Goal: Task Accomplishment & Management: Manage account settings

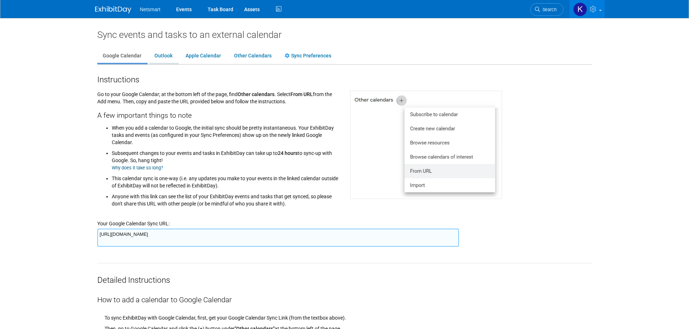
click at [170, 56] on link "Outlook" at bounding box center [163, 56] width 29 height 14
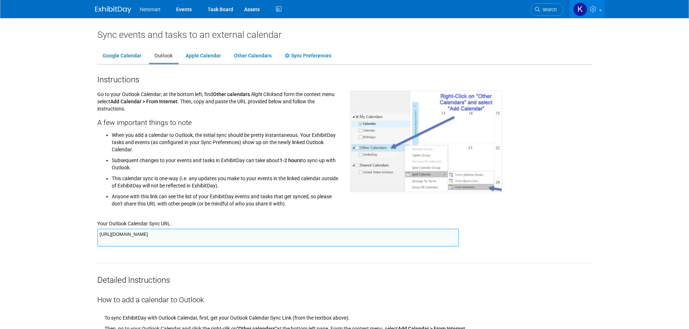
click at [588, 13] on link at bounding box center [586, 9] width 35 height 18
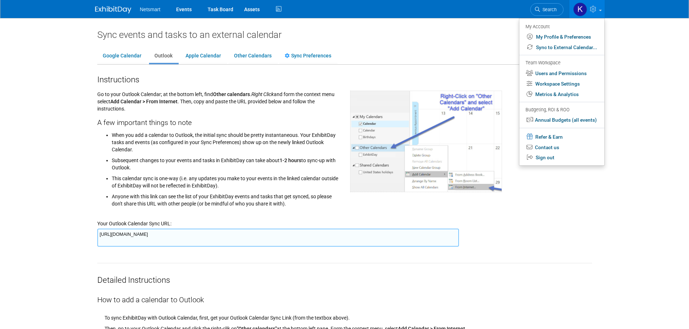
click at [653, 90] on body "Netsmart Events Task Board Assets" at bounding box center [344, 164] width 689 height 329
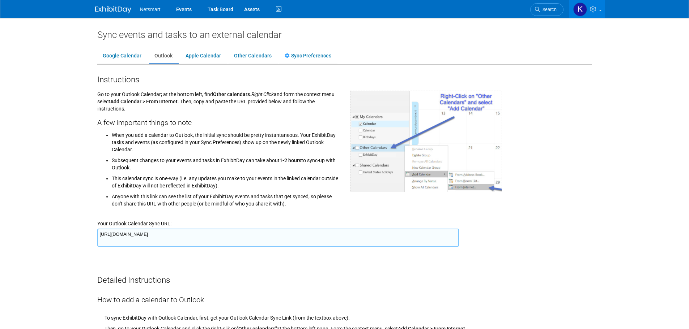
click at [160, 233] on textarea "https://www.exhibitday.com/Sync/iCal/?lt=o&uw=68510&k=c8b9b4d2-b7ec-4a16-a7c7-f…" at bounding box center [277, 238] width 361 height 18
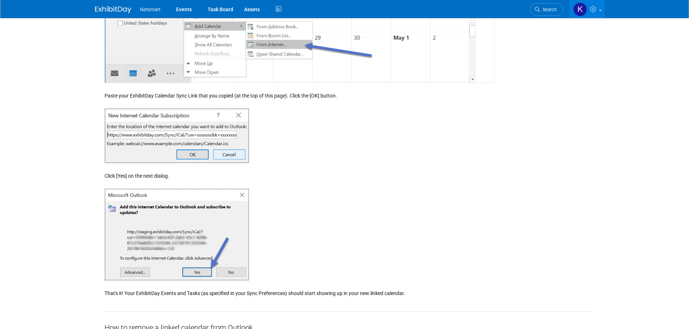
scroll to position [586, 0]
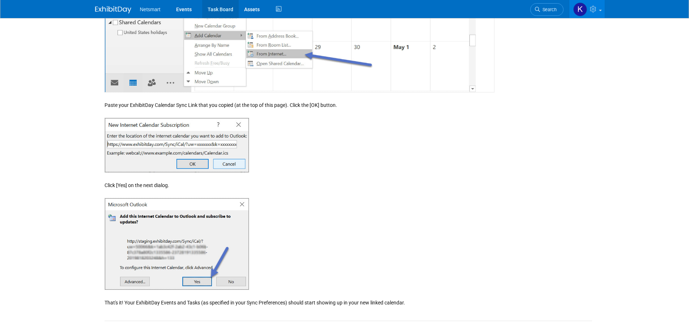
click at [216, 8] on link "Task Board" at bounding box center [220, 9] width 37 height 18
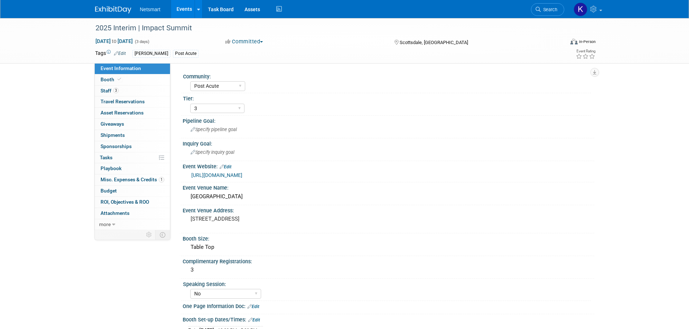
select select "Post Acute"
select select "3"
select select "No"
click at [124, 159] on link "0% Tasks 0%" at bounding box center [132, 158] width 75 height 11
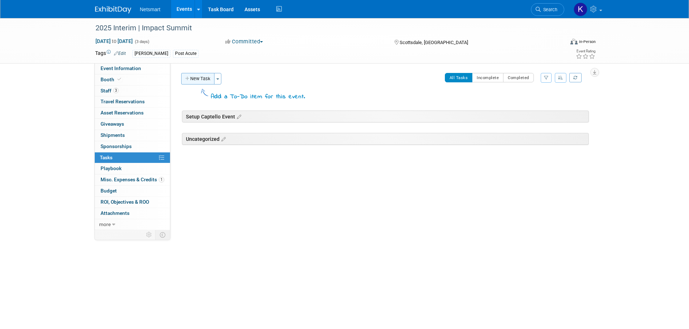
click at [206, 80] on button "New Task" at bounding box center [197, 79] width 33 height 12
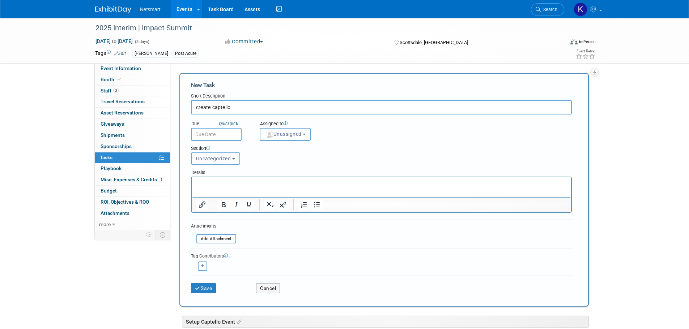
type input "create captello"
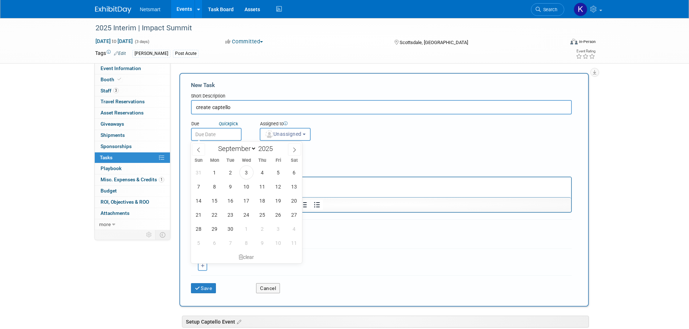
click at [230, 136] on input "text" at bounding box center [216, 134] width 51 height 13
click at [364, 127] on div "Due Quick pick Assigned to <img src="https://www.exhibitday.com/Images/Unassign…" at bounding box center [380, 128] width 391 height 26
click at [220, 130] on input "text" at bounding box center [216, 134] width 51 height 13
click at [279, 170] on span "5" at bounding box center [278, 173] width 14 height 14
type input "Sep 5, 2025"
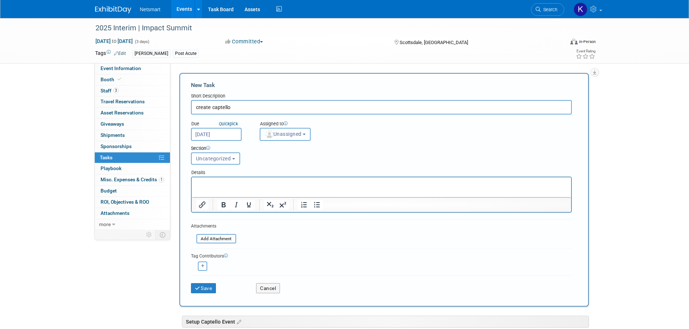
click at [289, 134] on span "Unassigned" at bounding box center [283, 134] width 37 height 6
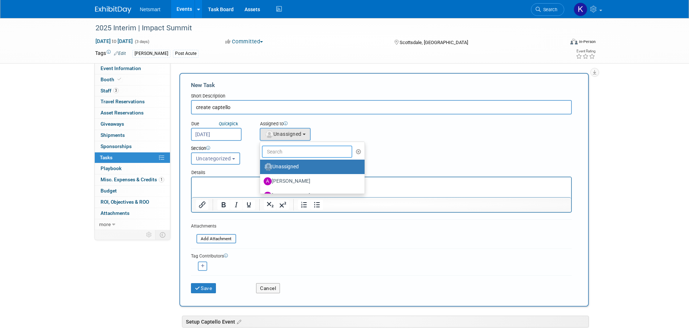
click at [296, 152] on input "text" at bounding box center [307, 152] width 91 height 12
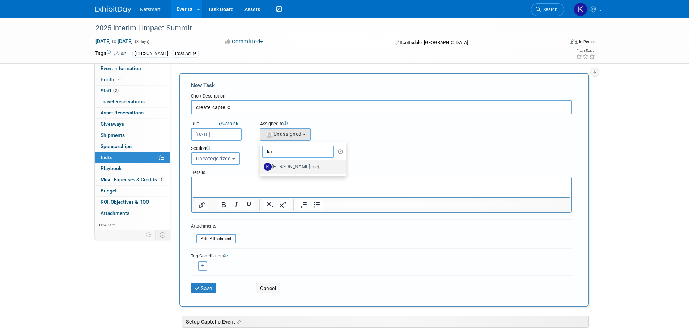
type input "ka"
click at [276, 163] on label "Kaitlyn Woicke (me)" at bounding box center [301, 167] width 76 height 12
click at [261, 164] on input "Kaitlyn Woicke (me)" at bounding box center [258, 166] width 5 height 5
select select "9e89c2e2-8662-4914-a5e9-9d5e0eddad5c"
click at [206, 186] on p "Rich Text Area. Press ALT-0 for help." at bounding box center [381, 183] width 371 height 7
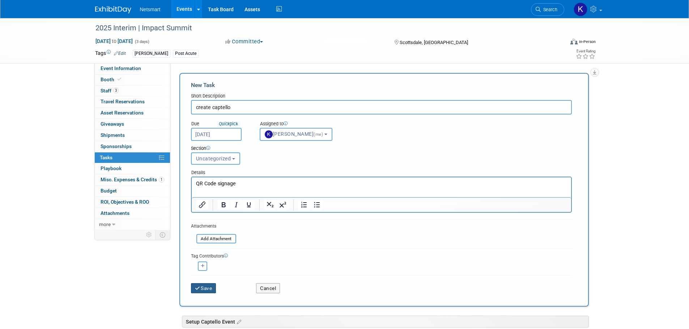
click at [209, 286] on button "Save" at bounding box center [203, 288] width 25 height 10
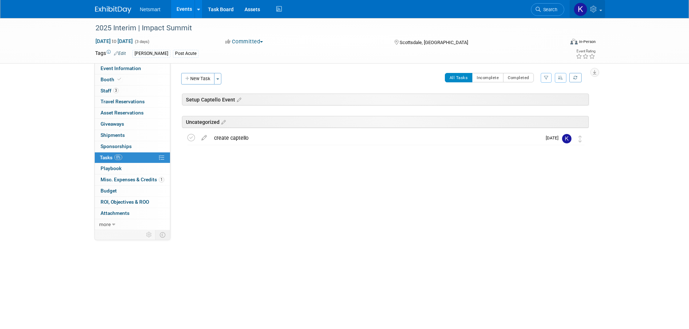
click at [590, 10] on icon at bounding box center [594, 9] width 8 height 7
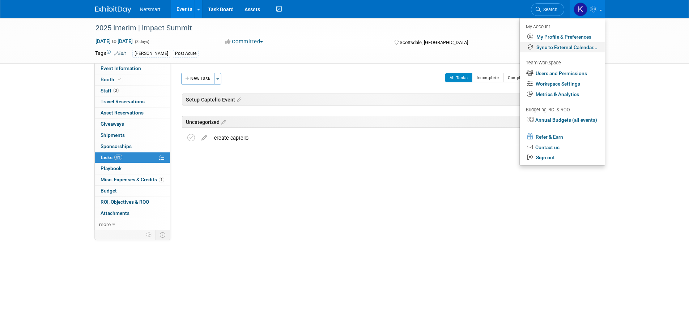
click at [578, 46] on link "Sync to External Calendar..." at bounding box center [561, 47] width 85 height 10
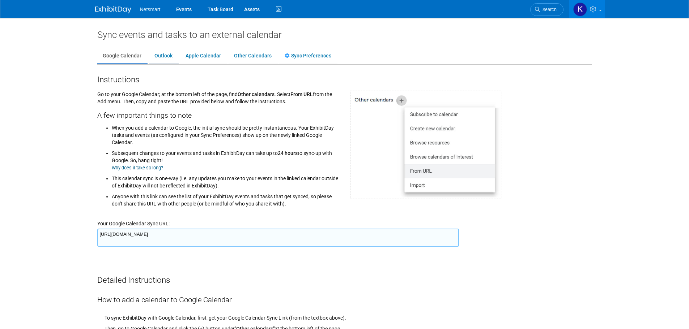
click at [172, 53] on link "Outlook" at bounding box center [163, 56] width 29 height 14
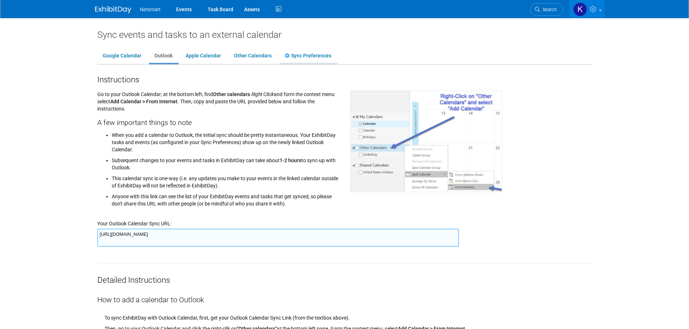
click at [304, 55] on link "Sync Preferences" at bounding box center [307, 56] width 57 height 14
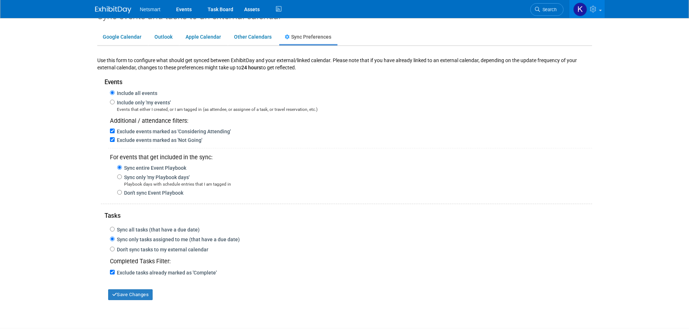
scroll to position [36, 0]
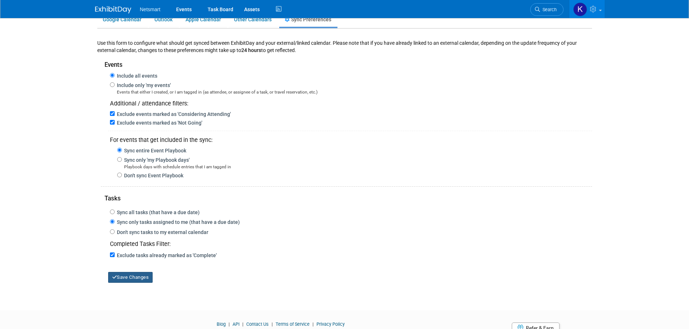
click at [136, 279] on button "Save Changes" at bounding box center [130, 277] width 45 height 11
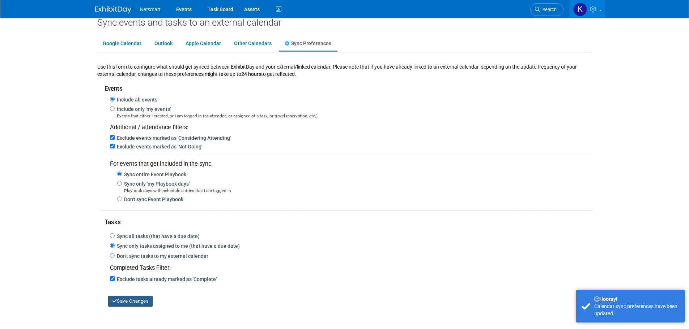
scroll to position [0, 0]
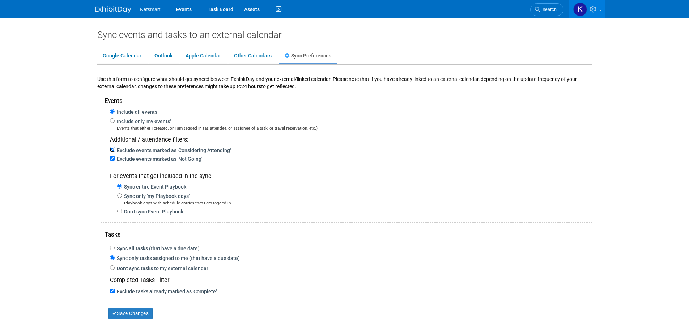
click at [111, 150] on input "Exclude events marked as 'Considering Attending'" at bounding box center [112, 149] width 5 height 5
checkbox input "false"
click at [130, 313] on button "Save Changes" at bounding box center [130, 313] width 45 height 11
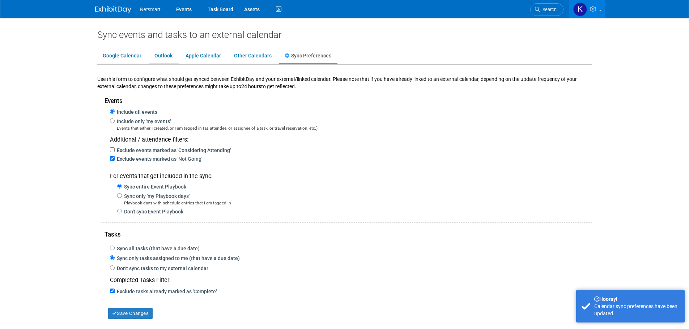
click at [157, 52] on link "Outlook" at bounding box center [163, 56] width 29 height 14
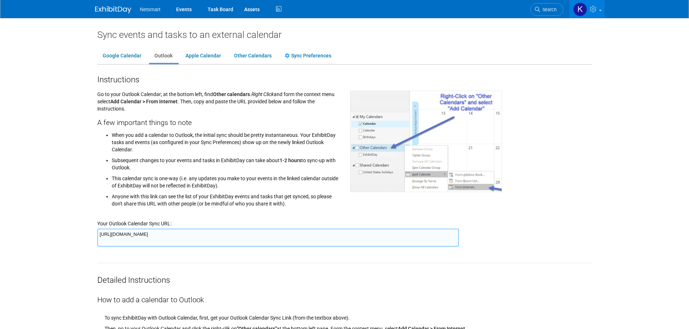
click at [157, 237] on textarea "[URL][DOMAIN_NAME]" at bounding box center [277, 238] width 361 height 18
click at [258, 57] on link "Other Calendars" at bounding box center [252, 56] width 48 height 14
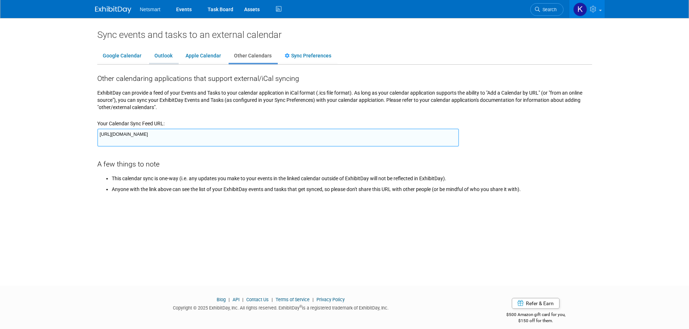
click at [162, 50] on link "Outlook" at bounding box center [163, 56] width 29 height 14
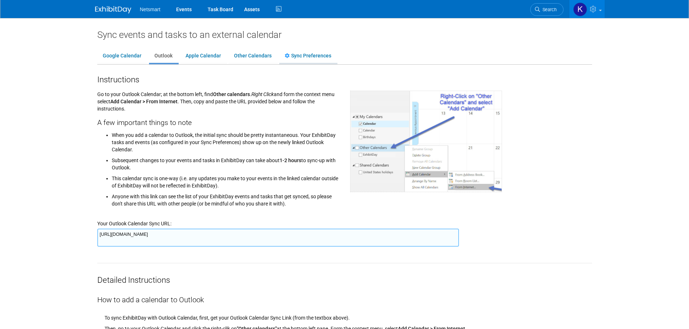
click at [293, 52] on link "Sync Preferences" at bounding box center [307, 56] width 57 height 14
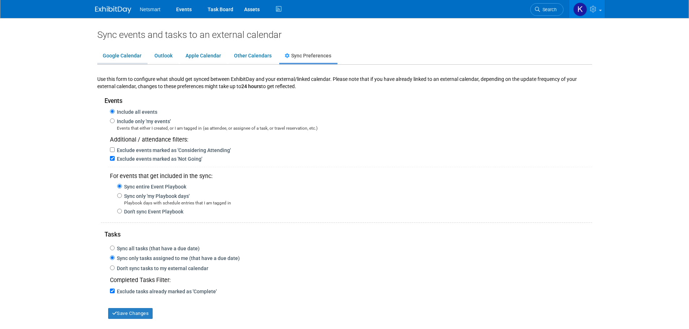
click at [118, 60] on link "Google Calendar" at bounding box center [122, 56] width 50 height 14
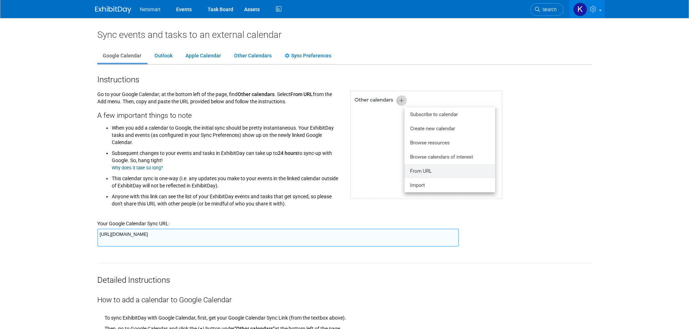
click at [146, 167] on link "Why does it take so long?" at bounding box center [137, 167] width 51 height 5
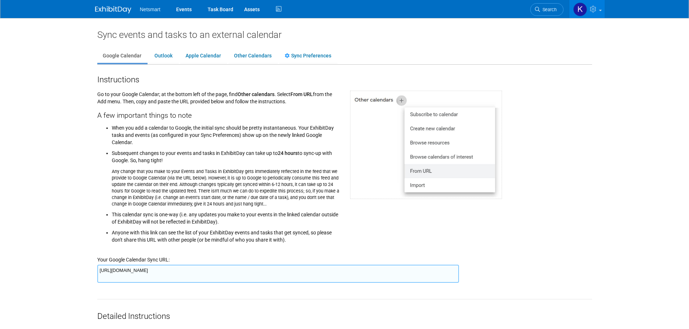
click at [394, 100] on img at bounding box center [426, 145] width 152 height 108
click at [162, 59] on link "Outlook" at bounding box center [163, 56] width 29 height 14
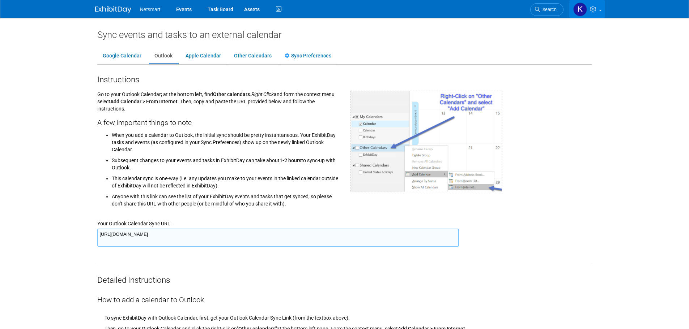
click at [601, 7] on link at bounding box center [586, 9] width 35 height 18
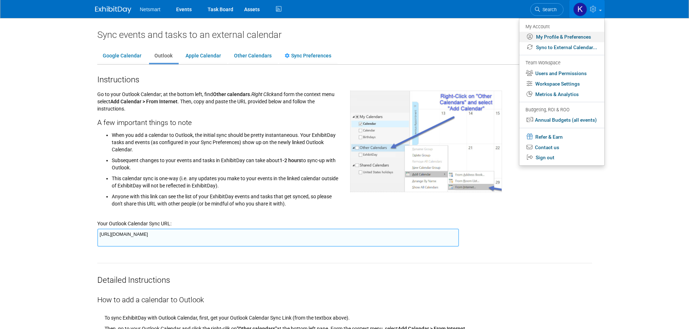
click at [592, 32] on link "My Profile & Preferences" at bounding box center [561, 37] width 85 height 10
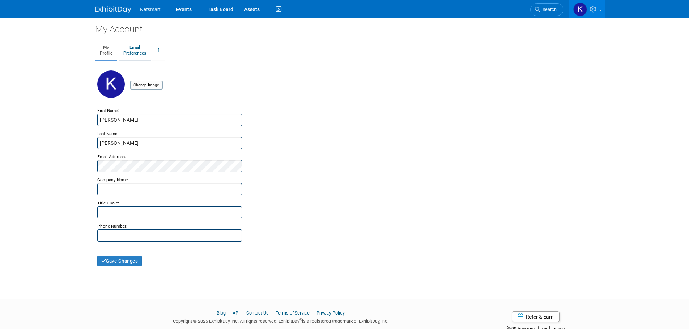
click at [136, 57] on link "Email Preferences" at bounding box center [135, 51] width 32 height 18
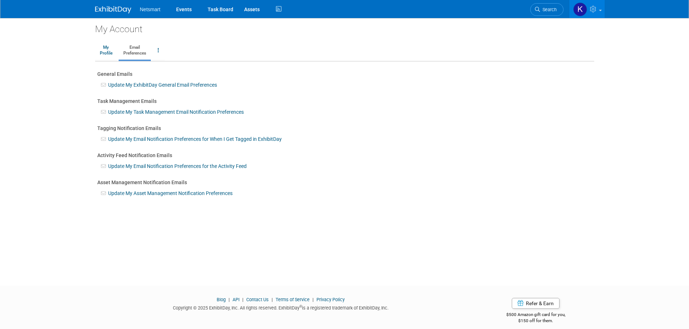
click at [156, 112] on link "Update My Task Management Email Notification Preferences" at bounding box center [176, 112] width 136 height 6
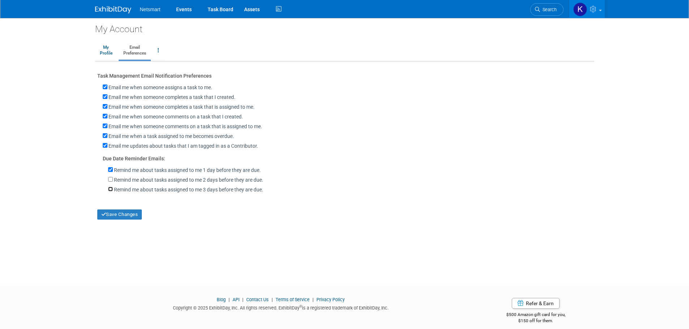
click at [109, 192] on input "Remind me about tasks assigned to me 3 days before they are due." at bounding box center [110, 189] width 5 height 5
checkbox input "true"
click at [112, 51] on link "My Profile" at bounding box center [106, 51] width 22 height 18
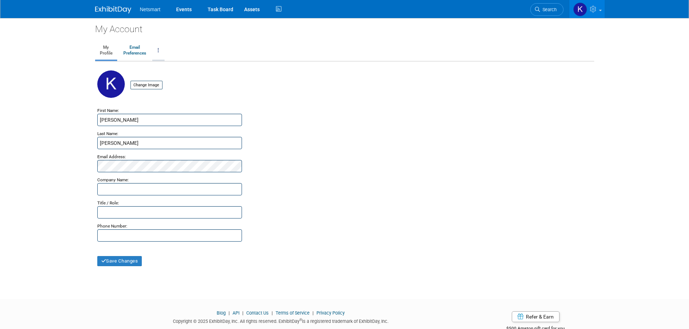
click at [153, 56] on link at bounding box center [158, 51] width 12 height 18
click at [134, 48] on link "Email Preferences" at bounding box center [135, 51] width 32 height 18
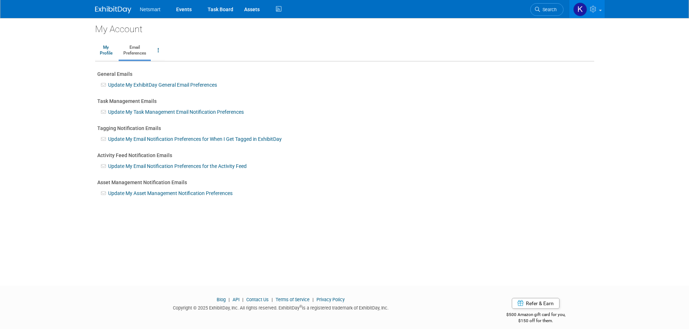
click at [154, 83] on link "Update My ExhibitDay General Email Preferences" at bounding box center [162, 85] width 109 height 6
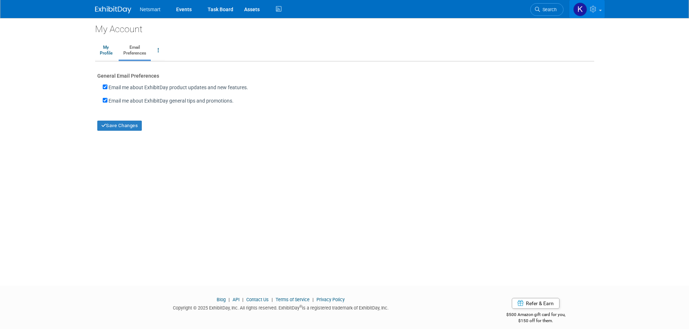
click at [588, 7] on link at bounding box center [586, 9] width 35 height 18
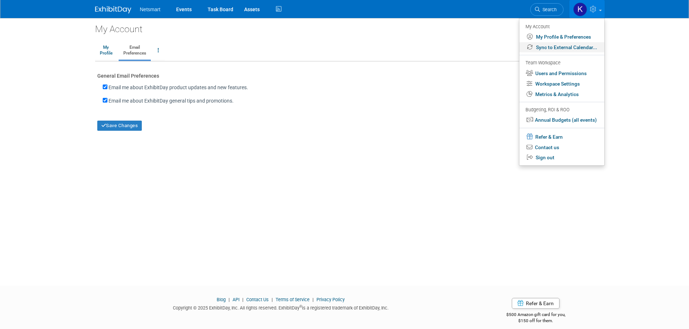
click at [559, 48] on link "Sync to External Calendar..." at bounding box center [561, 47] width 85 height 10
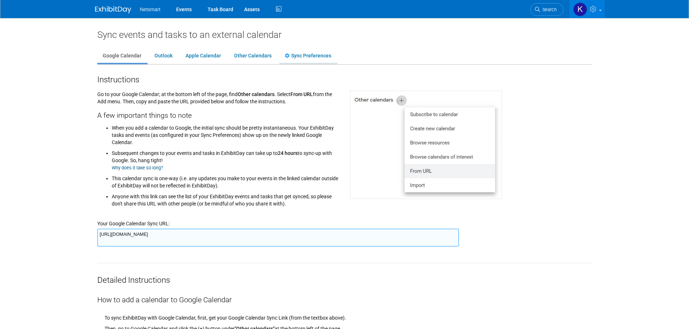
click at [302, 58] on link "Sync Preferences" at bounding box center [307, 56] width 57 height 14
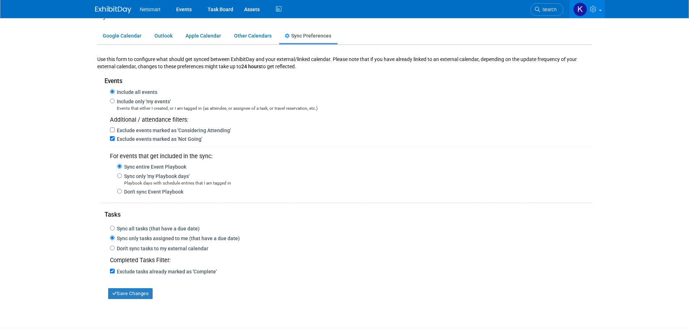
scroll to position [36, 0]
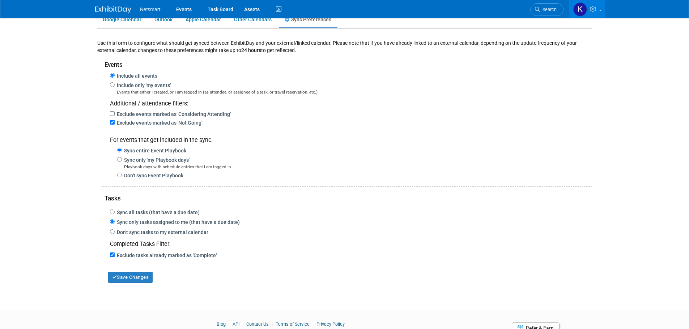
click at [111, 87] on div "Include only 'my events' Events that either I created, or I am tagged in (as at…" at bounding box center [344, 88] width 494 height 16
click at [111, 85] on input "Include only 'my events'" at bounding box center [112, 84] width 5 height 5
radio input "true"
click at [114, 74] on input "Include all events" at bounding box center [112, 75] width 5 height 5
radio input "true"
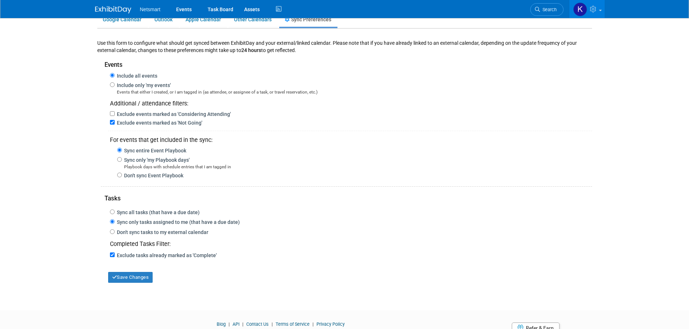
click at [120, 14] on div "Netsmart Events Task Board Assets Activity Feed My Account" at bounding box center [344, 9] width 499 height 18
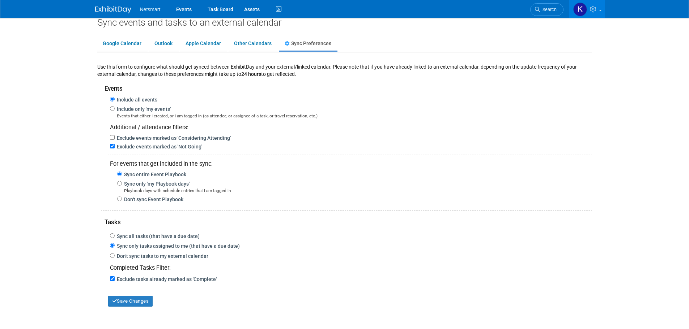
scroll to position [0, 0]
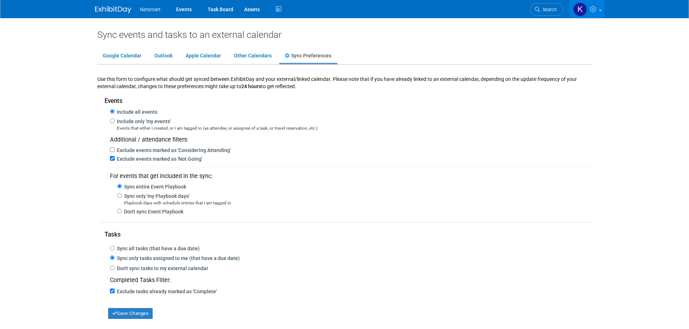
click at [110, 12] on img at bounding box center [113, 9] width 36 height 7
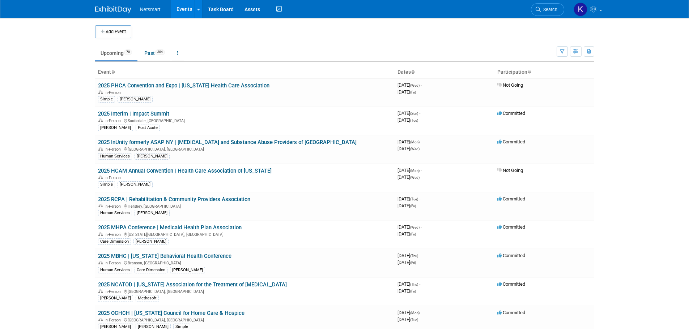
click at [158, 9] on span "Netsmart" at bounding box center [150, 10] width 21 height 6
click at [109, 14] on div "Netsmart Events Add Event Bulk Upload Events Shareable Event Boards Recently Vi…" at bounding box center [344, 9] width 499 height 18
click at [113, 5] on link at bounding box center [117, 6] width 45 height 6
click at [127, 32] on button "Add Event" at bounding box center [113, 31] width 36 height 13
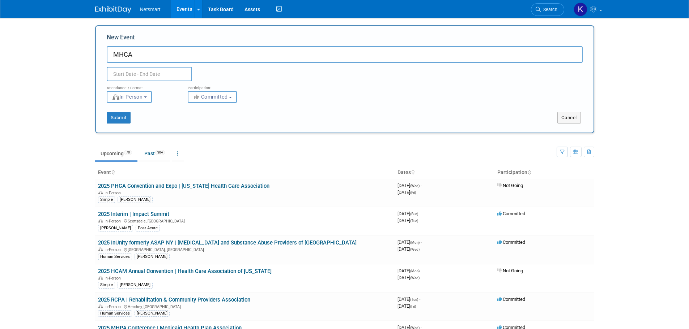
click at [115, 54] on input "MHCA" at bounding box center [345, 54] width 476 height 17
click at [173, 53] on input "2025 MHCA" at bounding box center [345, 54] width 476 height 17
type input "2025 MHCA ([GEOGRAPHIC_DATA])"
click at [148, 70] on input "text" at bounding box center [149, 74] width 85 height 14
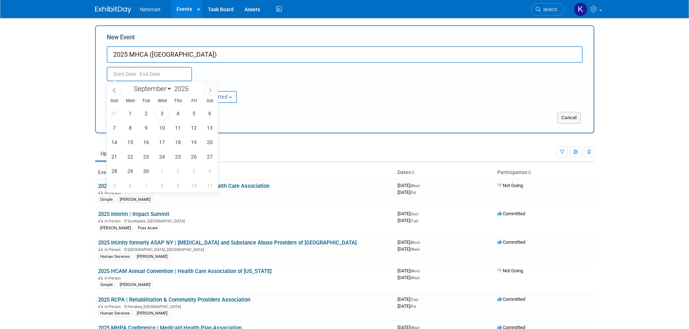
click at [205, 88] on span at bounding box center [209, 90] width 13 height 12
select select "9"
click at [166, 114] on span "1" at bounding box center [162, 113] width 14 height 14
click at [188, 115] on span "3" at bounding box center [194, 113] width 14 height 14
type input "[DATE] to [DATE]"
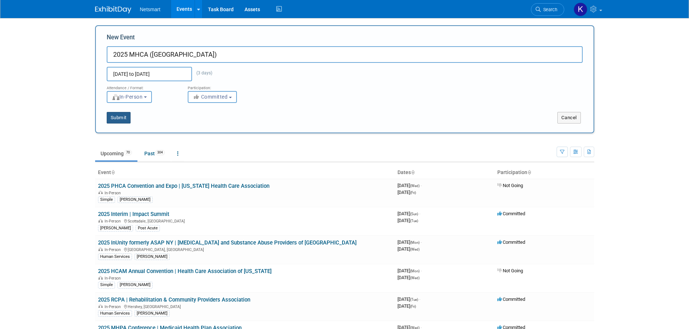
click at [116, 114] on button "Submit" at bounding box center [119, 118] width 24 height 12
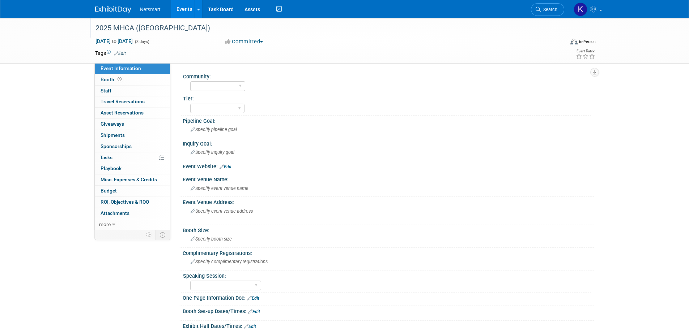
click at [154, 29] on div "2025 MHCA ([GEOGRAPHIC_DATA])" at bounding box center [323, 28] width 460 height 13
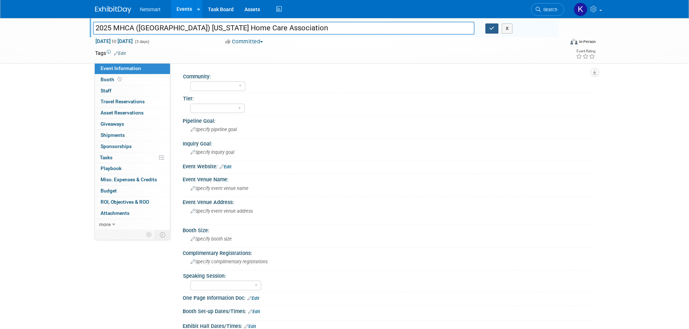
type input "2025 MHCA ([GEOGRAPHIC_DATA]) [US_STATE] Home Care Association"
click at [490, 28] on icon "button" at bounding box center [491, 28] width 5 height 5
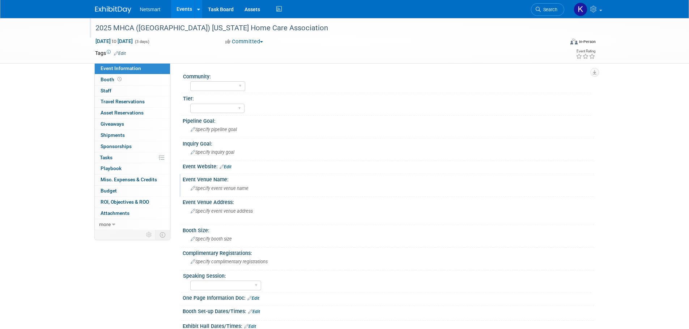
click at [214, 187] on span "Specify event venue name" at bounding box center [219, 188] width 58 height 5
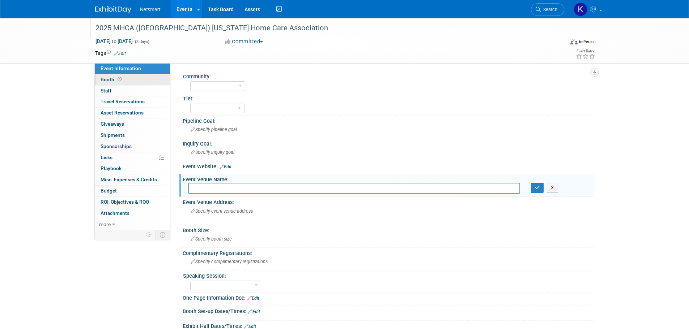
click at [127, 76] on link "Booth" at bounding box center [132, 79] width 75 height 11
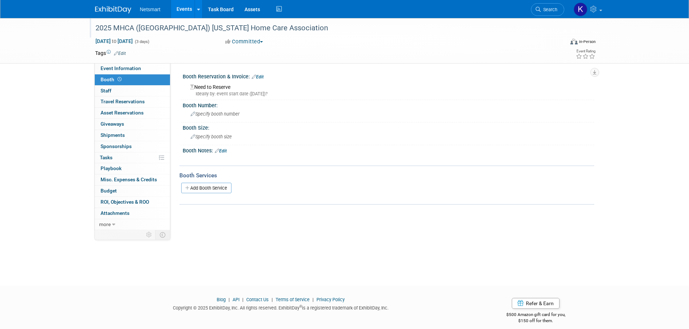
click at [222, 149] on link "Edit" at bounding box center [221, 151] width 12 height 5
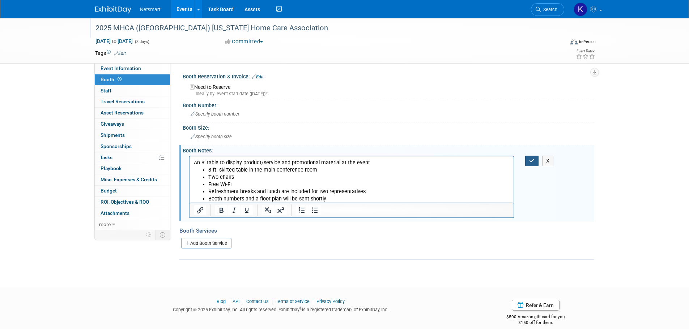
click at [531, 161] on icon "button" at bounding box center [531, 160] width 5 height 5
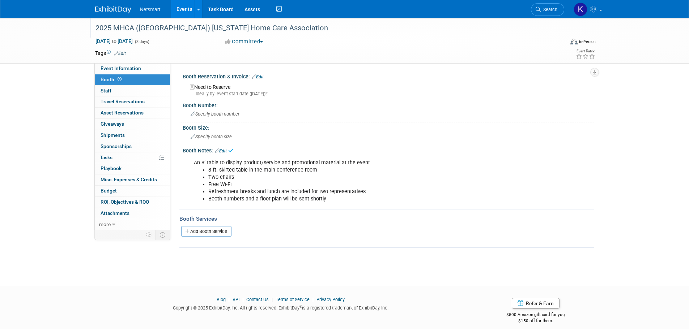
click at [262, 77] on link "Edit" at bounding box center [258, 76] width 12 height 5
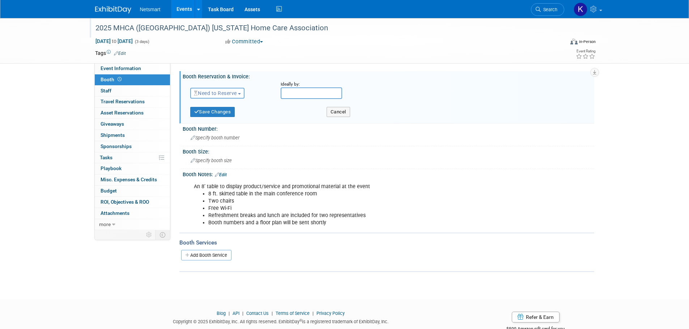
click at [224, 96] on button "Need to Reserve" at bounding box center [217, 93] width 55 height 11
click at [220, 122] on link "No Reservation Required" at bounding box center [228, 126] width 77 height 10
click at [226, 111] on button "Save Changes" at bounding box center [212, 112] width 45 height 10
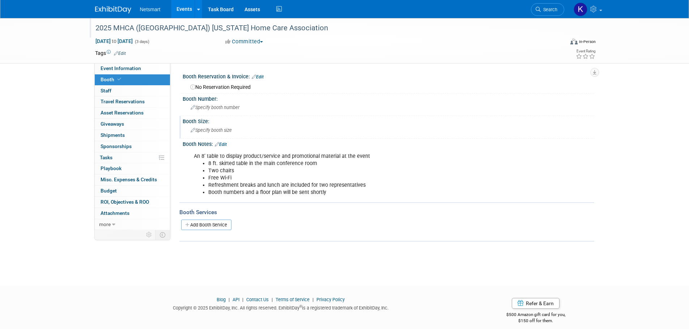
click at [220, 130] on span "Specify booth size" at bounding box center [210, 130] width 41 height 5
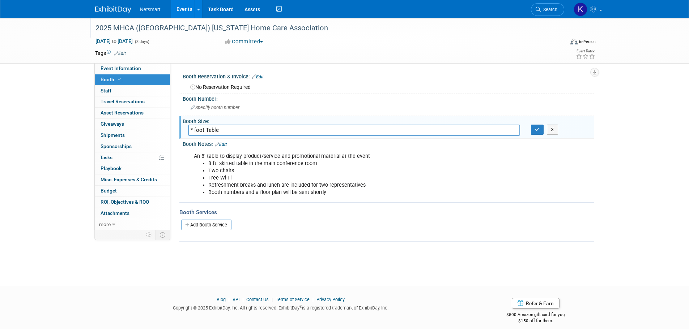
click at [192, 131] on input "* foot Table" at bounding box center [354, 130] width 332 height 11
click at [208, 127] on input "8 foot Table" at bounding box center [354, 130] width 332 height 11
type input "8 foot table"
click at [528, 130] on div "X" at bounding box center [559, 130] width 69 height 10
click at [532, 129] on button "button" at bounding box center [537, 130] width 13 height 10
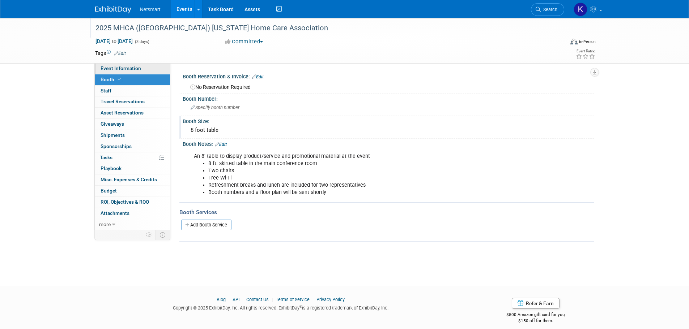
click at [142, 70] on link "Event Information" at bounding box center [132, 68] width 75 height 11
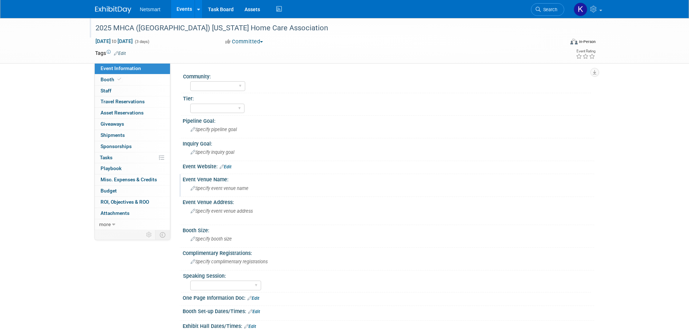
click at [197, 186] on span "Specify event venue name" at bounding box center [219, 188] width 58 height 5
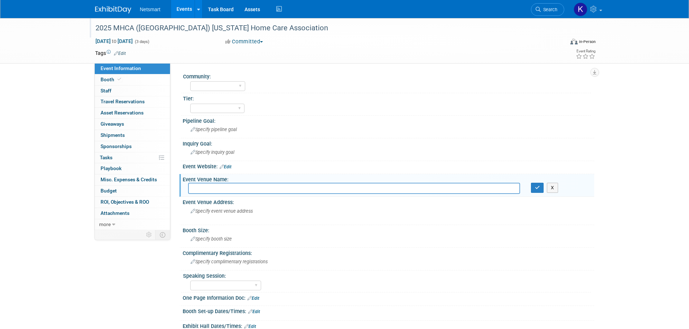
click at [202, 192] on input "text" at bounding box center [354, 188] width 332 height 11
paste input "[GEOGRAPHIC_DATA]"
type input "[GEOGRAPHIC_DATA]"
click at [210, 208] on div "Specify event venue address" at bounding box center [268, 214] width 160 height 17
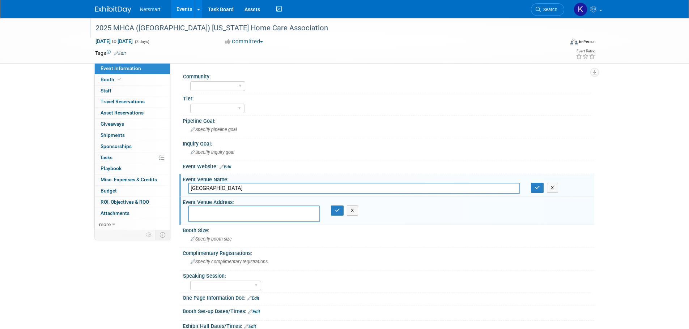
click at [205, 217] on textarea at bounding box center [254, 214] width 132 height 17
paste textarea "[STREET_ADDRESS]"
type textarea "[STREET_ADDRESS]"
click at [335, 210] on icon "button" at bounding box center [337, 210] width 5 height 5
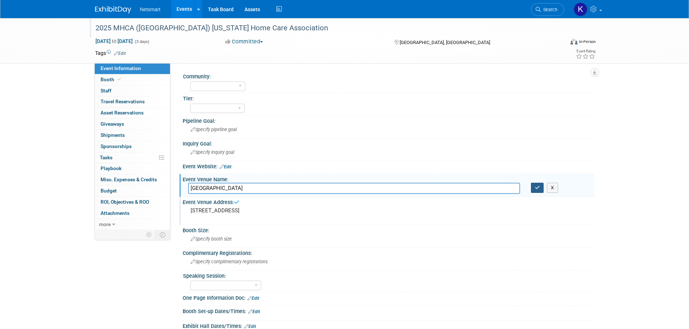
click at [535, 189] on icon "button" at bounding box center [537, 187] width 5 height 5
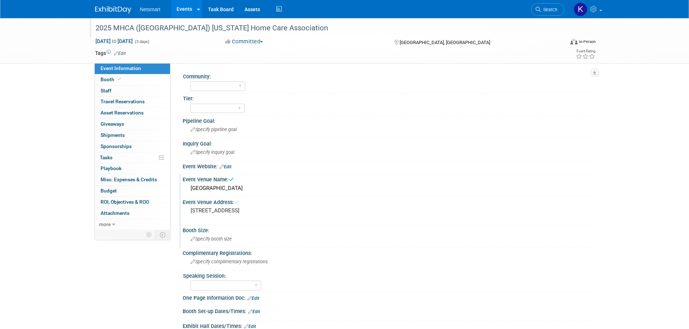
click at [210, 241] on span "Specify booth size" at bounding box center [210, 238] width 41 height 5
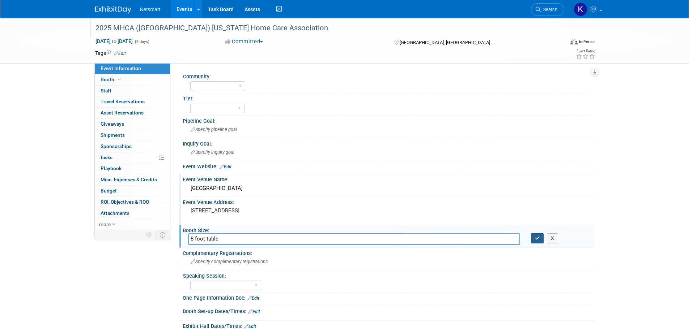
type input "8 foot table"
click at [537, 243] on button "button" at bounding box center [537, 238] width 13 height 10
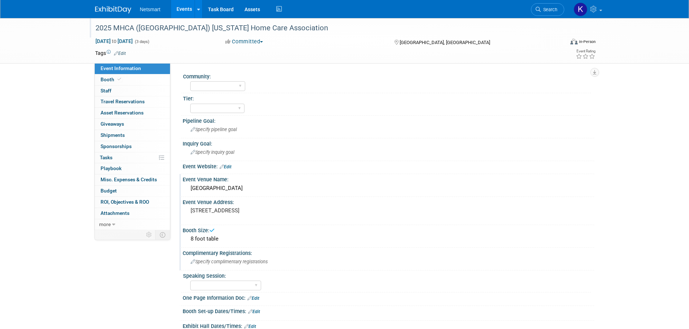
click at [238, 258] on div "Specify complimentary registrations" at bounding box center [388, 261] width 400 height 11
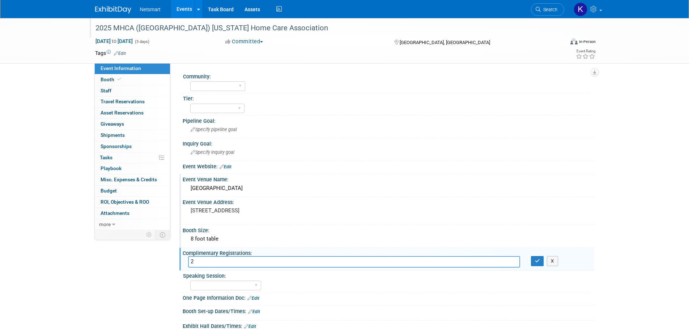
type input "2"
click at [528, 257] on div "X" at bounding box center [559, 261] width 69 height 10
click at [533, 256] on button "button" at bounding box center [537, 261] width 13 height 10
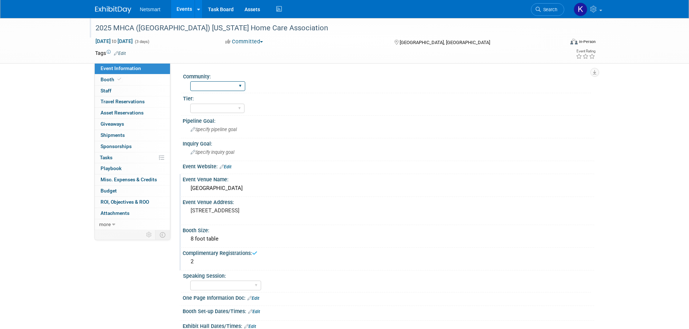
click at [224, 90] on select "Human Services Post Acute Public Sector CareDimensions Specialty Practice [PERS…" at bounding box center [217, 86] width 55 height 10
select select "[PERSON_NAME]"
click at [190, 81] on select "Human Services Post Acute Public Sector CareDimensions Specialty Practice [PERS…" at bounding box center [217, 86] width 55 height 10
click at [213, 151] on span "Specify inquiry goal" at bounding box center [212, 152] width 44 height 5
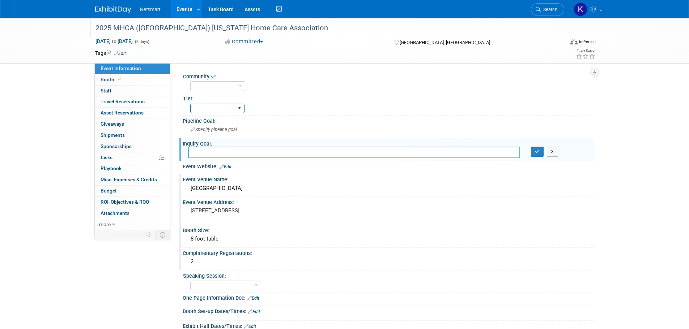
click at [197, 110] on select "1 2 3" at bounding box center [217, 109] width 54 height 10
select select "3"
click at [190, 104] on select "1 2 3" at bounding box center [217, 109] width 54 height 10
click at [129, 53] on td at bounding box center [318, 53] width 385 height 7
click at [123, 54] on link "Edit" at bounding box center [120, 53] width 12 height 5
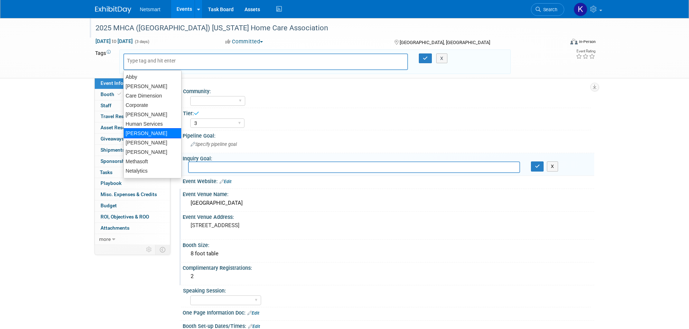
click at [146, 129] on div "[PERSON_NAME]" at bounding box center [152, 133] width 58 height 10
type input "[PERSON_NAME]"
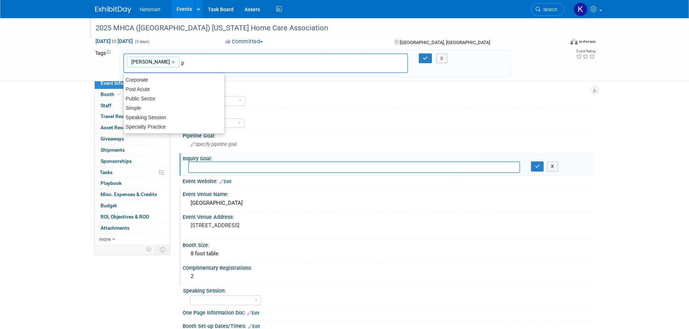
type input "po"
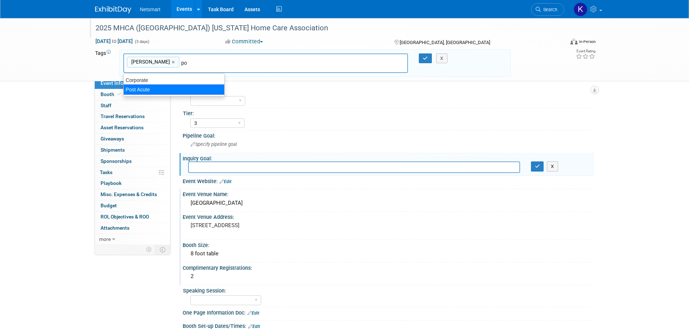
click at [191, 93] on div "Post Acute" at bounding box center [173, 90] width 101 height 10
type input "[PERSON_NAME], Post Acute"
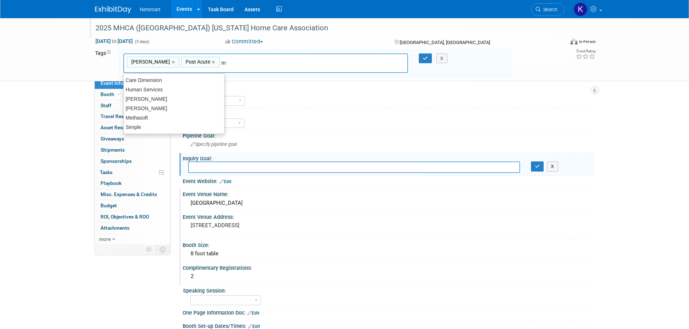
type input "mc"
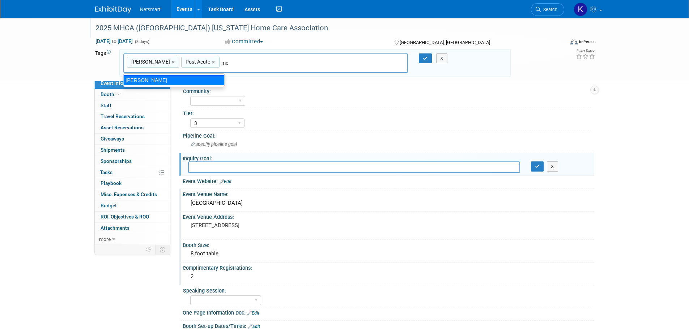
click at [155, 83] on div "[PERSON_NAME]" at bounding box center [173, 80] width 101 height 10
type input "[PERSON_NAME], Post Acute, [PERSON_NAME]"
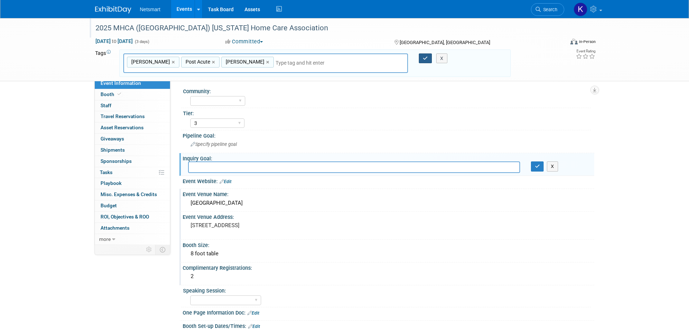
click at [424, 56] on icon "button" at bounding box center [425, 58] width 5 height 5
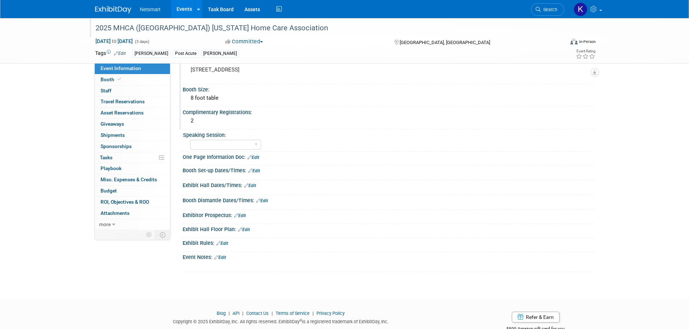
scroll to position [145, 0]
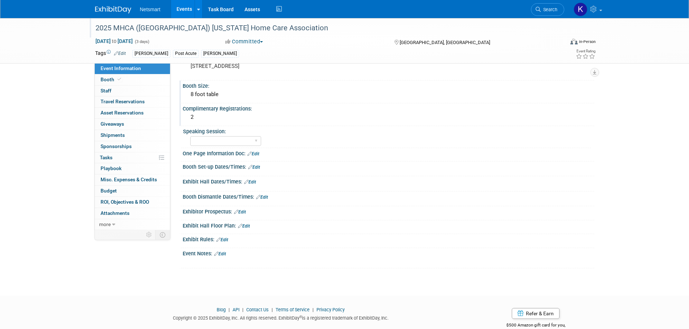
click at [260, 167] on link "Edit" at bounding box center [254, 167] width 12 height 5
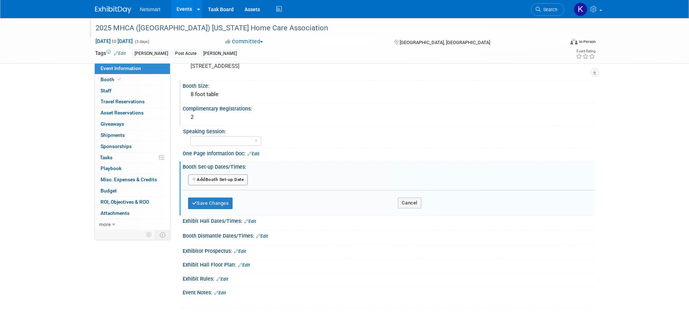
click at [227, 180] on button "Add Another Booth Set-up Date" at bounding box center [218, 180] width 60 height 11
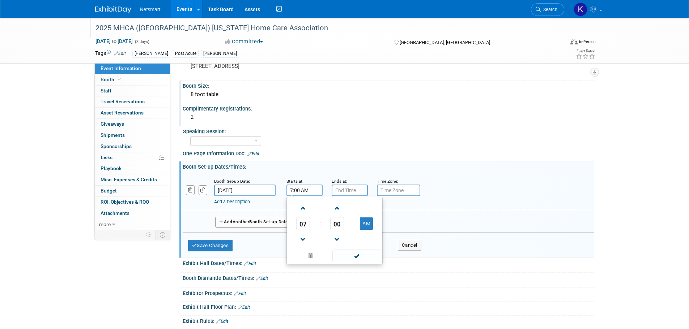
click at [307, 188] on input "7:00 AM" at bounding box center [304, 191] width 36 height 12
click at [307, 209] on span at bounding box center [303, 208] width 13 height 13
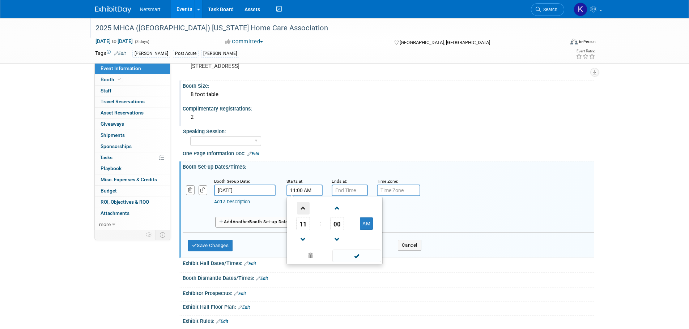
click at [307, 209] on span at bounding box center [303, 208] width 13 height 13
click at [339, 220] on span "00" at bounding box center [337, 223] width 14 height 13
drag, startPoint x: 340, startPoint y: 222, endPoint x: 336, endPoint y: 205, distance: 17.8
click at [340, 222] on td "30" at bounding box center [345, 228] width 23 height 20
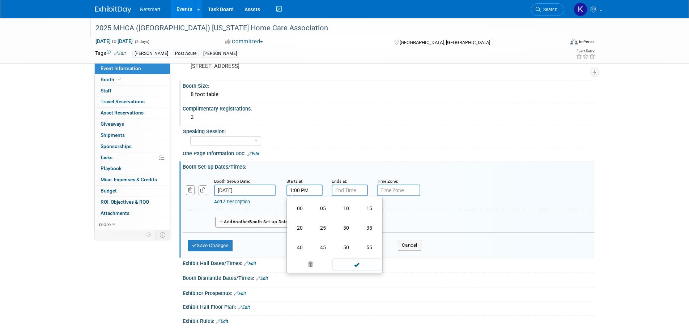
type input "1:30 PM"
click at [338, 189] on input "7:00 PM" at bounding box center [349, 191] width 36 height 12
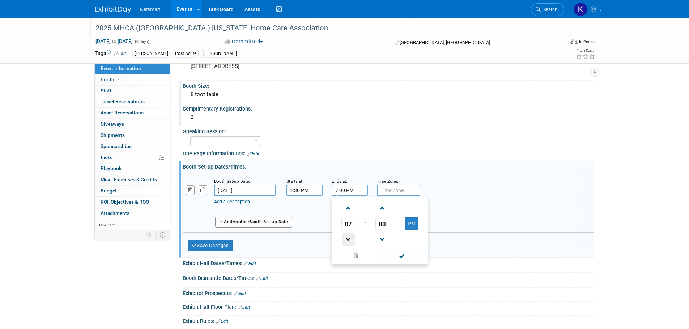
click at [350, 238] on span at bounding box center [348, 239] width 13 height 13
click at [381, 222] on span "00" at bounding box center [382, 223] width 14 height 13
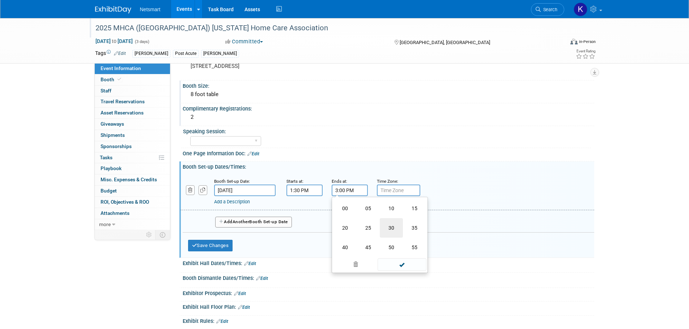
click at [384, 231] on td "30" at bounding box center [391, 228] width 23 height 20
type input "3:30 PM"
click at [404, 257] on span at bounding box center [401, 256] width 49 height 13
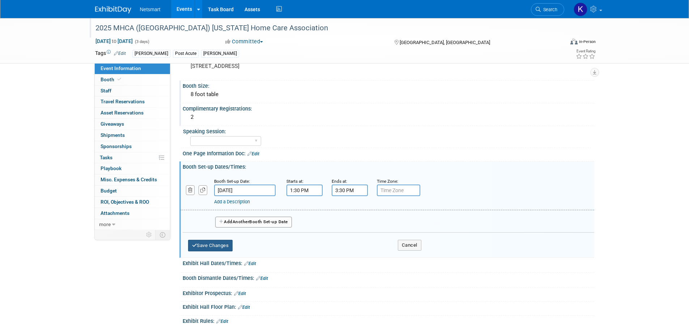
click at [217, 244] on button "Save Changes" at bounding box center [210, 246] width 45 height 12
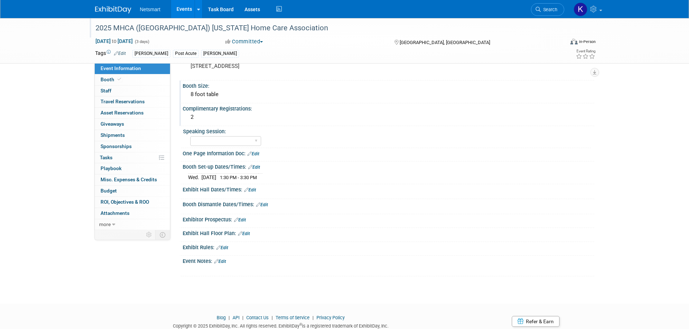
click at [263, 204] on link "Edit" at bounding box center [262, 204] width 12 height 5
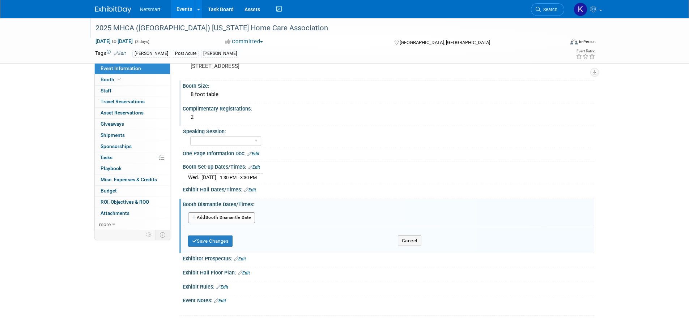
click at [255, 190] on link "Edit" at bounding box center [250, 190] width 12 height 5
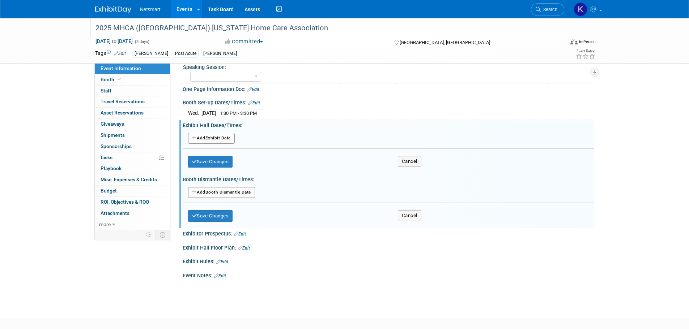
scroll to position [217, 0]
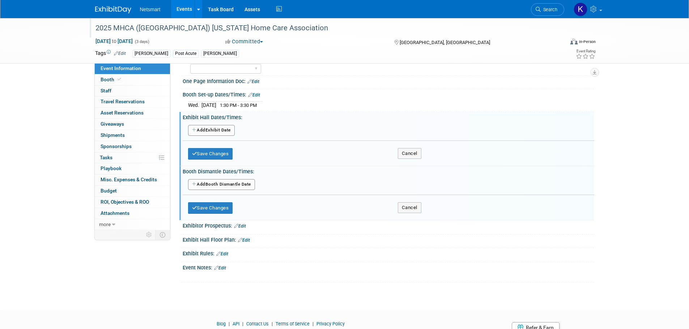
click at [224, 186] on button "Add Another Booth Dismantle Date" at bounding box center [221, 184] width 67 height 11
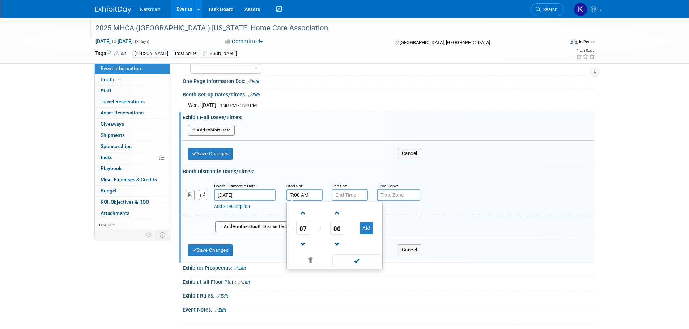
click at [301, 196] on input "7:00 AM" at bounding box center [304, 195] width 36 height 12
click at [308, 238] on span at bounding box center [303, 244] width 13 height 13
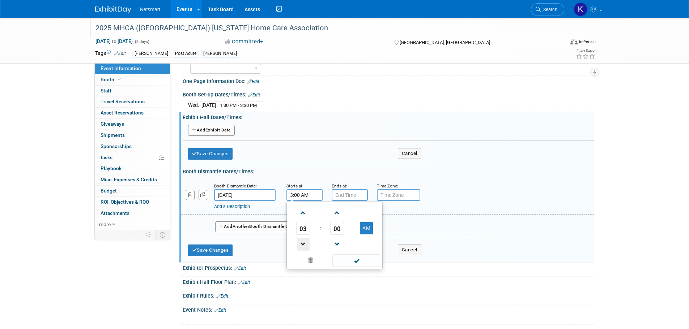
click at [308, 238] on span at bounding box center [303, 244] width 13 height 13
click at [340, 231] on span "00" at bounding box center [337, 228] width 14 height 13
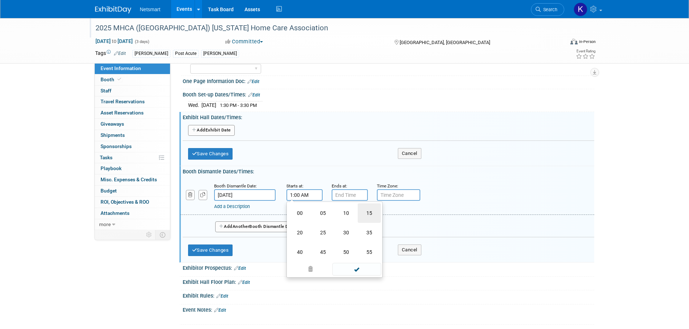
click at [366, 213] on td "15" at bounding box center [368, 213] width 23 height 20
click at [366, 226] on button "AM" at bounding box center [366, 228] width 13 height 12
type input "1:15 PM"
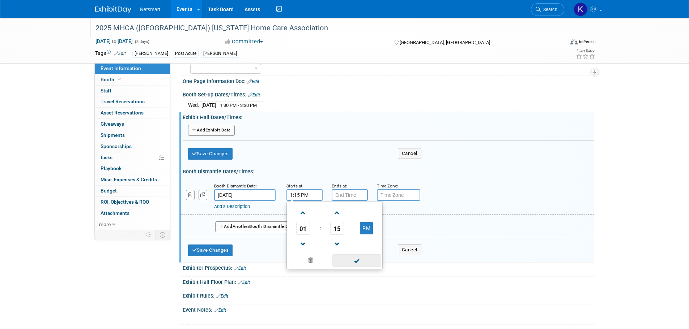
click at [359, 254] on span at bounding box center [356, 260] width 49 height 13
click at [210, 245] on button "Save Changes" at bounding box center [210, 251] width 45 height 12
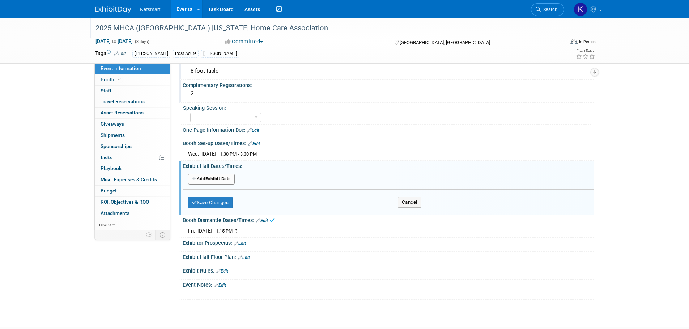
scroll to position [99, 0]
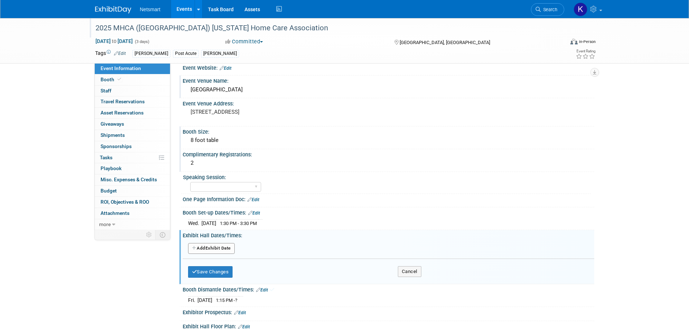
click at [231, 246] on button "Add Another Exhibit Date" at bounding box center [211, 248] width 47 height 11
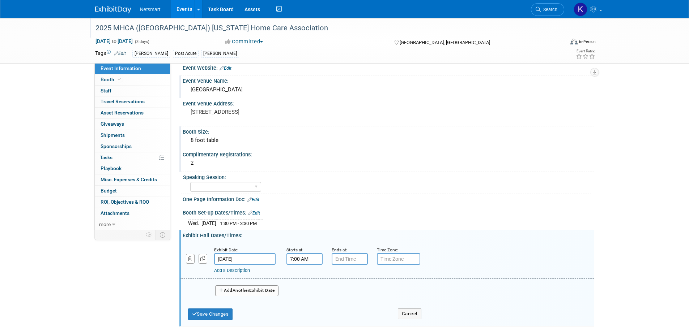
click at [314, 262] on input "7:00 AM" at bounding box center [304, 259] width 36 height 12
click at [307, 295] on span "07" at bounding box center [303, 292] width 14 height 13
click at [368, 278] on td "03" at bounding box center [368, 277] width 23 height 20
click at [336, 291] on span "00" at bounding box center [337, 292] width 14 height 13
click at [351, 309] on td "50" at bounding box center [345, 316] width 23 height 20
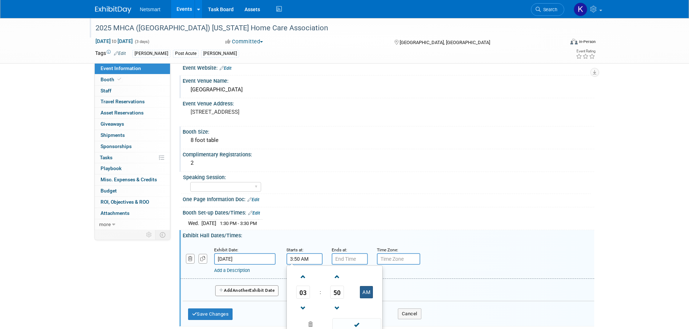
click at [363, 287] on button "AM" at bounding box center [366, 292] width 13 height 12
type input "3:50 PM"
click at [346, 258] on input "7:00 PM" at bounding box center [349, 259] width 36 height 12
click at [347, 301] on link at bounding box center [348, 308] width 14 height 18
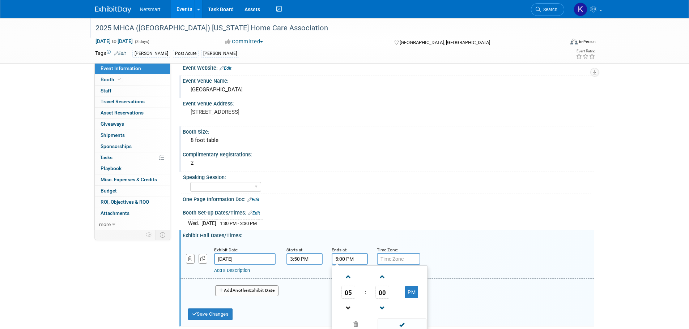
click at [347, 301] on link at bounding box center [348, 308] width 14 height 18
click at [380, 290] on span "00" at bounding box center [382, 292] width 14 height 13
click at [391, 310] on td "50" at bounding box center [391, 316] width 23 height 20
type input "4:50 PM"
click at [394, 321] on span at bounding box center [401, 324] width 49 height 13
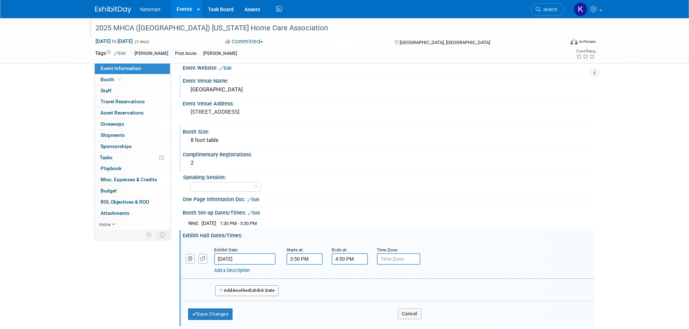
click at [233, 286] on button "Add Another Exhibit Date" at bounding box center [247, 291] width 64 height 11
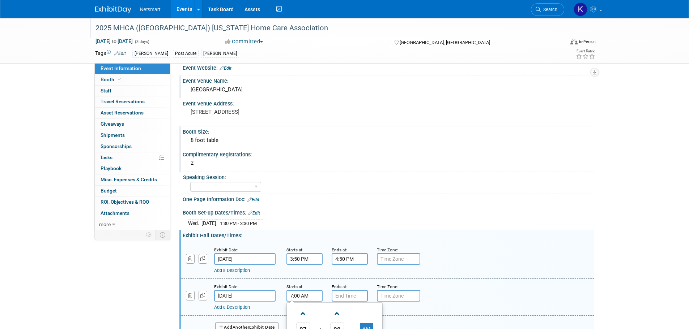
click at [301, 294] on input "7:00 AM" at bounding box center [304, 296] width 36 height 12
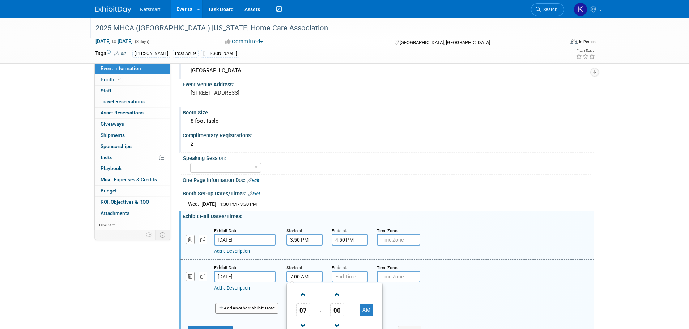
scroll to position [135, 0]
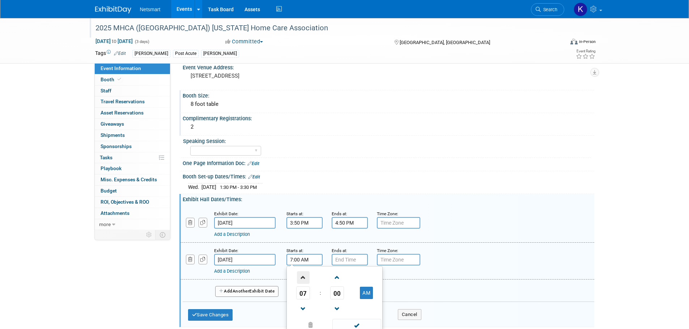
click at [306, 273] on span at bounding box center [303, 277] width 13 height 13
type input "8:00 AM"
click at [346, 260] on input "7:00 PM" at bounding box center [349, 260] width 36 height 12
click at [350, 288] on span "07" at bounding box center [348, 293] width 14 height 13
click at [363, 279] on td "01" at bounding box center [367, 278] width 23 height 20
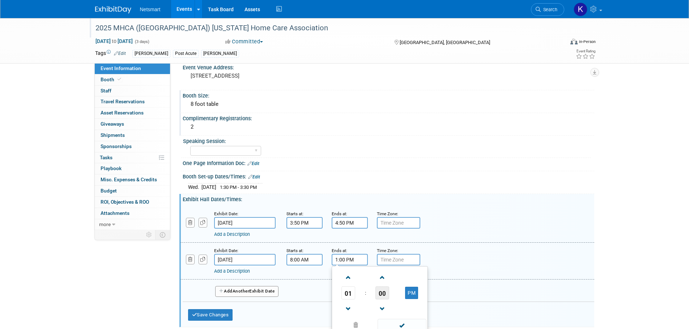
click at [379, 297] on span "00" at bounding box center [382, 293] width 14 height 13
click at [409, 276] on td "15" at bounding box center [414, 278] width 23 height 20
type input "1:15 PM"
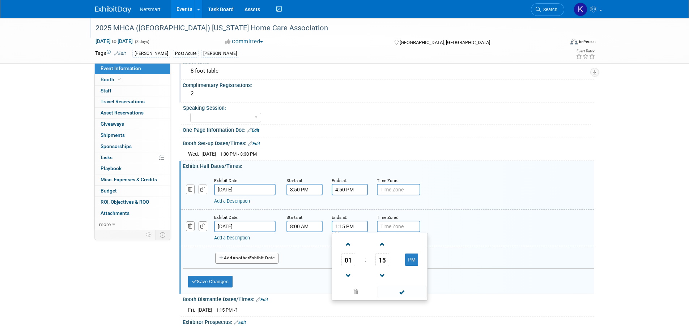
scroll to position [207, 0]
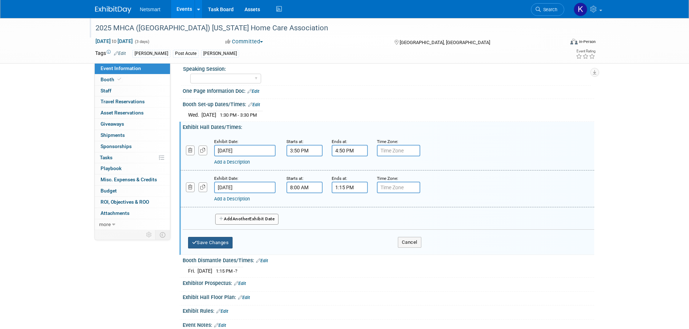
click at [226, 245] on button "Save Changes" at bounding box center [210, 243] width 45 height 12
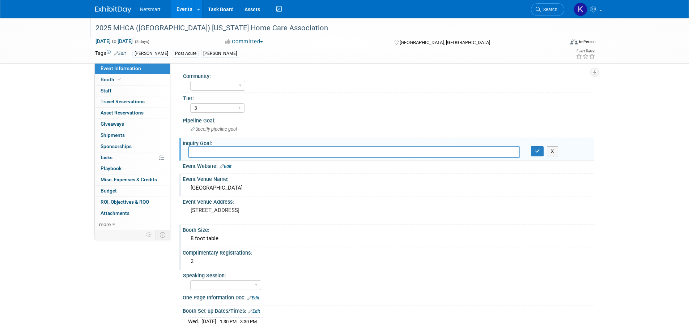
scroll to position [0, 0]
click at [535, 155] on button "button" at bounding box center [537, 152] width 13 height 10
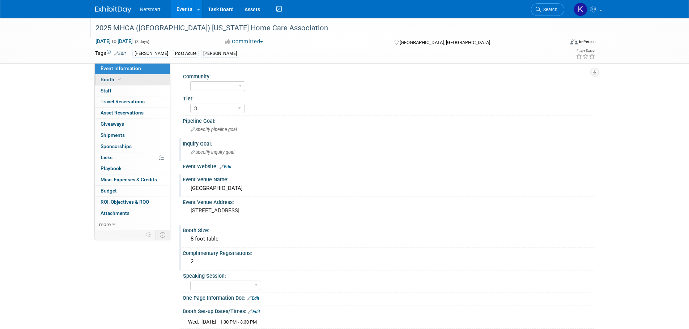
click at [141, 81] on link "Booth" at bounding box center [132, 79] width 75 height 11
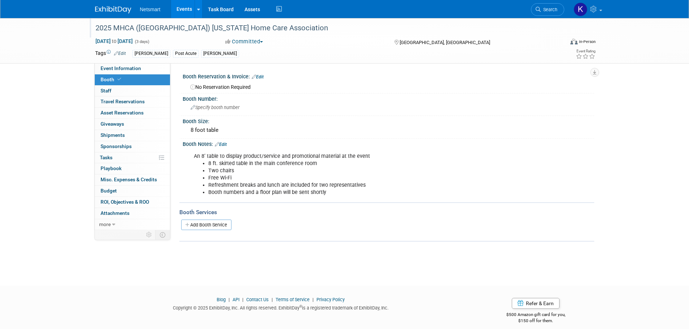
click at [216, 146] on icon at bounding box center [217, 144] width 4 height 5
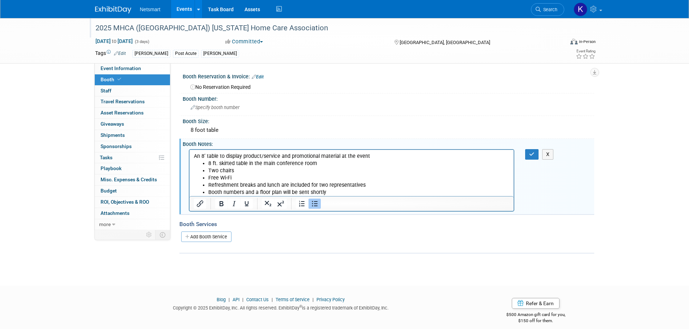
click at [331, 189] on li "Booth numbers and a floor plan will be sent shortly" at bounding box center [358, 192] width 301 height 7
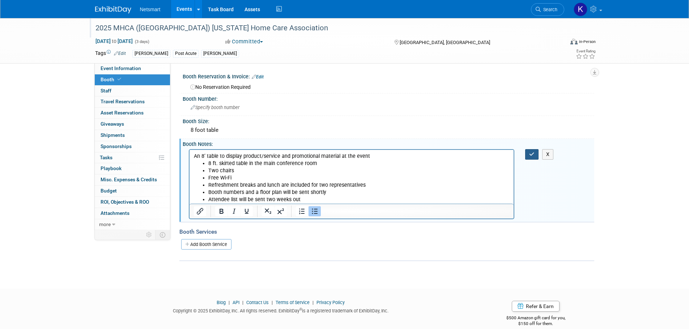
click at [531, 154] on icon "button" at bounding box center [531, 154] width 5 height 5
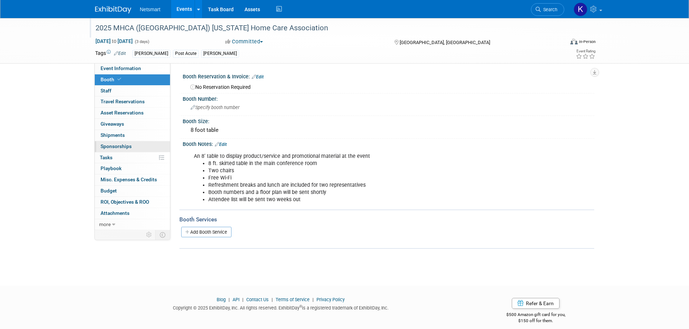
click at [137, 141] on link "0 Sponsorships 0" at bounding box center [132, 146] width 75 height 11
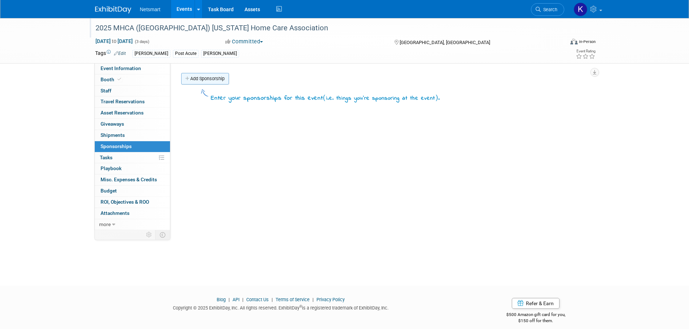
click at [214, 82] on link "Add Sponsorship" at bounding box center [205, 79] width 48 height 12
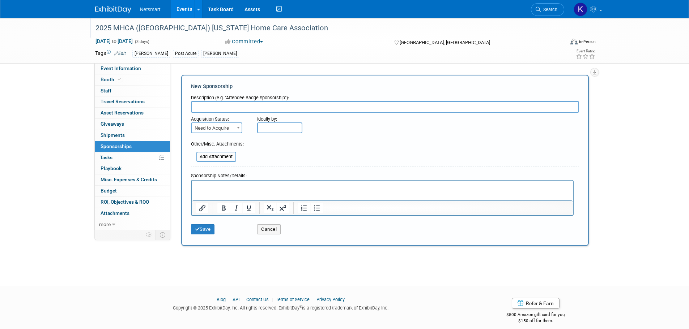
click at [196, 186] on p "Rich Text Area. Press ALT-0 for help." at bounding box center [382, 186] width 373 height 7
paste body "Rich Text Area. Press ALT-0 for help."
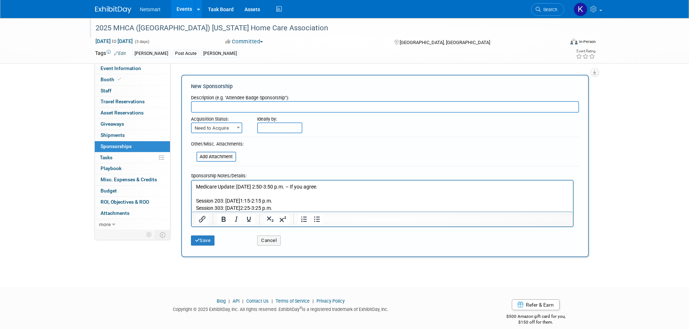
click at [242, 194] on p "Rich Text Area. Press ALT-0 for help." at bounding box center [382, 193] width 373 height 7
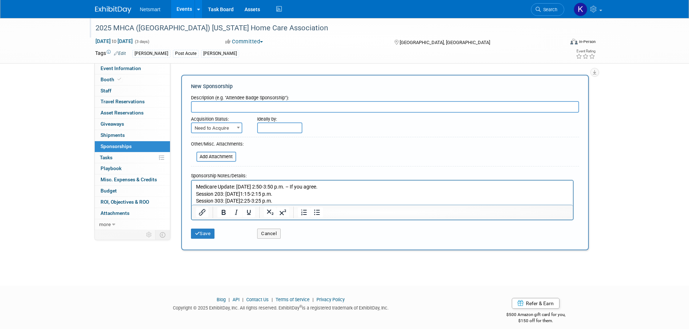
drag, startPoint x: 372, startPoint y: 189, endPoint x: 347, endPoint y: 188, distance: 25.7
click at [347, 188] on p "Medicare Update: [DATE] 2:50-3:50 p.m. – If you agree." at bounding box center [382, 186] width 373 height 7
click at [343, 192] on p "Session 203: [DATE]1:15-2:15 p.m." at bounding box center [382, 193] width 373 height 7
click at [327, 203] on p "Session 303: [DATE]2:25-3:25 p.m." at bounding box center [382, 200] width 373 height 7
click at [329, 193] on p "Session 203: [DATE]1:15-2:15 p.m." at bounding box center [382, 193] width 373 height 7
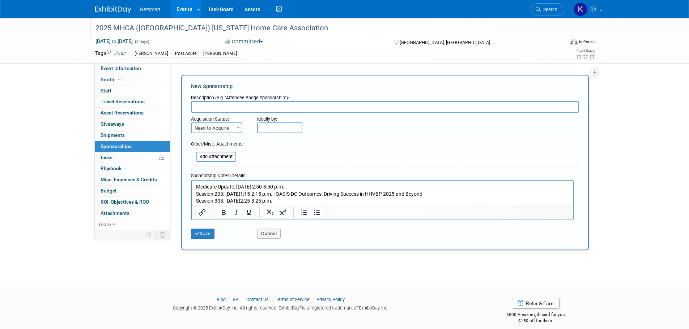
click at [329, 202] on p "Session 303: [DATE]2:25-3:25 p.m." at bounding box center [382, 200] width 373 height 7
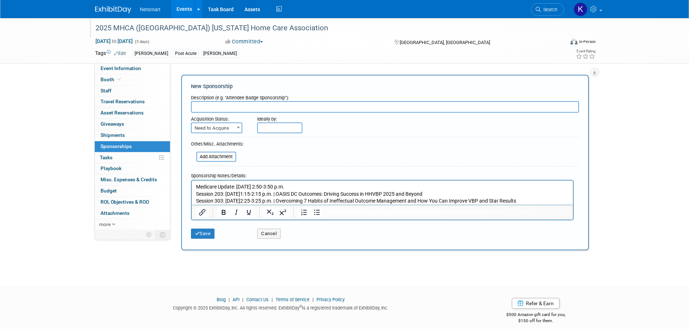
click at [348, 189] on p "Medicare Update: [DATE] 2:50-3:50 p.m." at bounding box center [382, 186] width 373 height 7
click at [218, 108] on input "text" at bounding box center [385, 107] width 388 height 12
type input "[PERSON_NAME] Speaking Sessions"
click at [206, 234] on button "Save" at bounding box center [203, 234] width 24 height 10
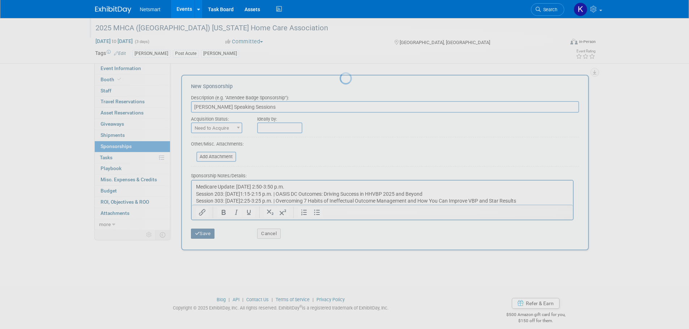
scroll to position [7, 0]
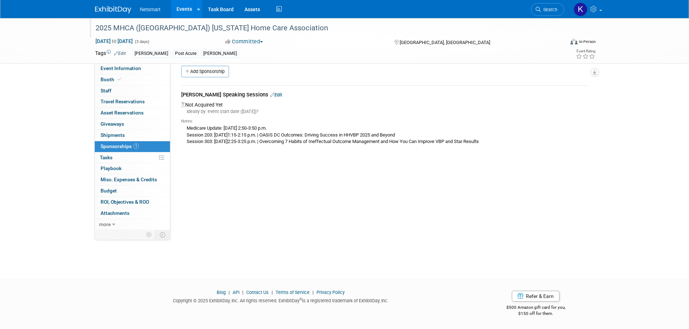
click at [282, 93] on link "Edit" at bounding box center [276, 94] width 12 height 5
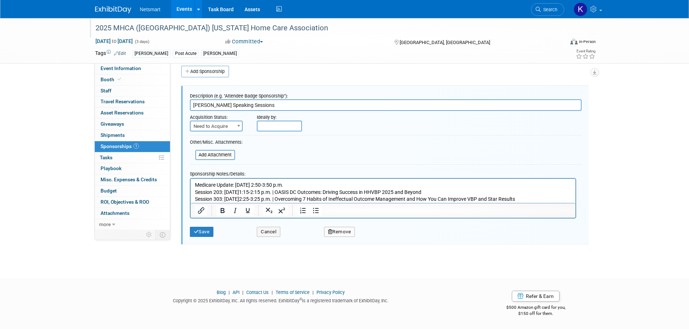
scroll to position [0, 0]
click at [236, 126] on span at bounding box center [238, 125] width 7 height 9
select select "2"
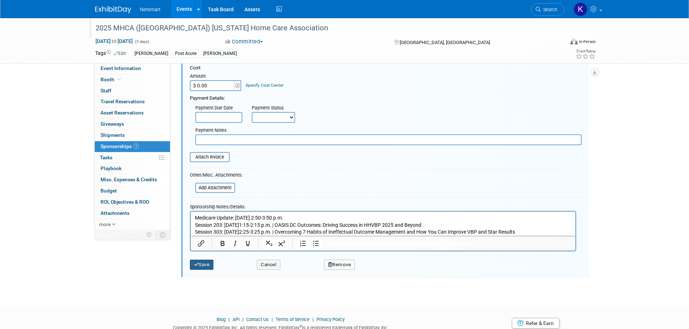
click at [208, 268] on button "Save" at bounding box center [202, 265] width 24 height 10
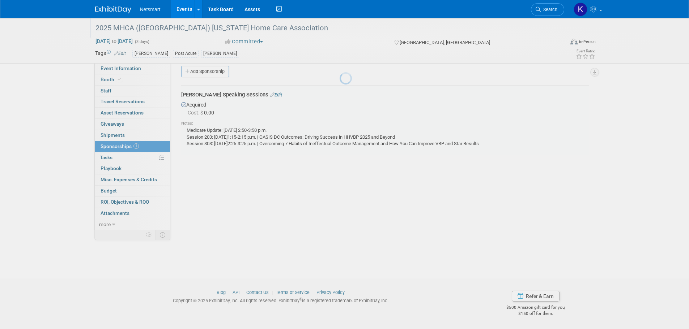
scroll to position [7, 0]
